Goal: Book appointment/travel/reservation

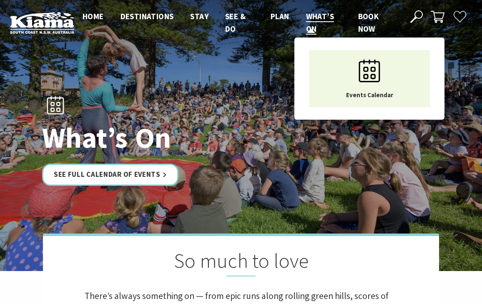
click at [315, 17] on span "What’s On" at bounding box center [320, 22] width 28 height 23
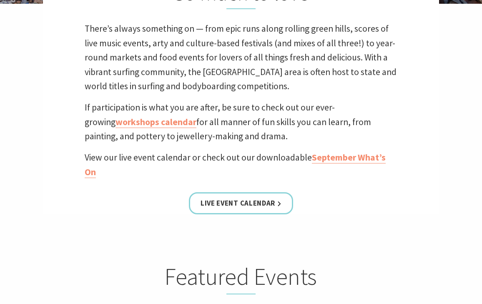
scroll to position [273, 0]
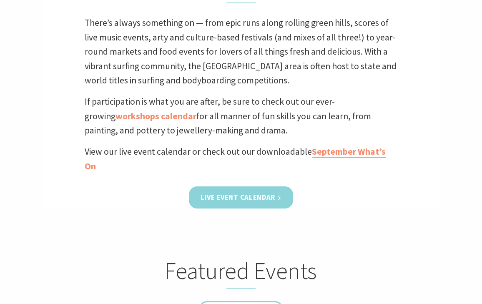
click at [231, 200] on link "Live Event Calendar" at bounding box center [241, 197] width 104 height 22
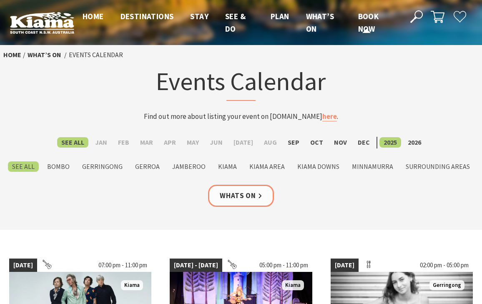
click at [363, 17] on span "Book now" at bounding box center [368, 22] width 21 height 23
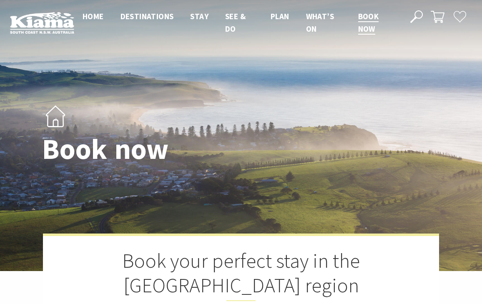
select select "3"
select select "2"
